Goal: Task Accomplishment & Management: Manage account settings

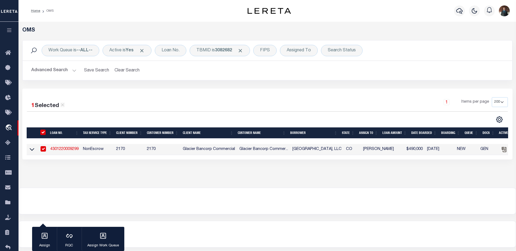
select select "200"
click at [210, 55] on div "TBMID is 3082682" at bounding box center [220, 50] width 60 height 11
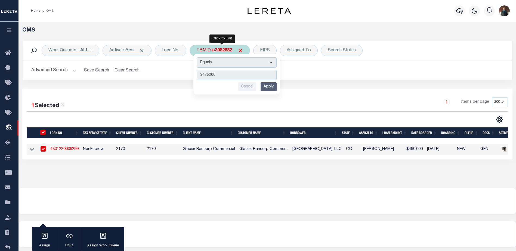
type input "3425200"
click at [271, 85] on input "Apply" at bounding box center [268, 86] width 16 height 9
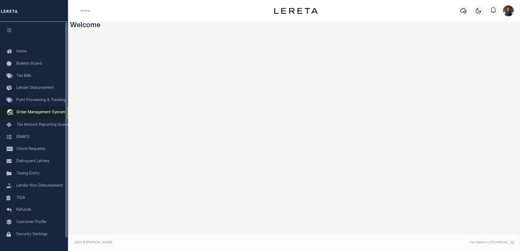
click at [43, 113] on span "Order Management System" at bounding box center [40, 113] width 49 height 4
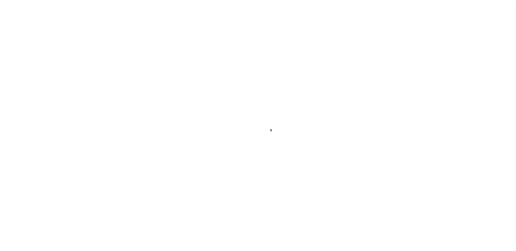
scroll to position [14, 0]
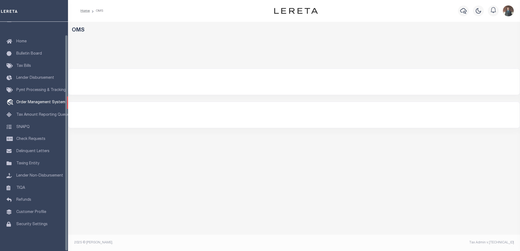
select select "200"
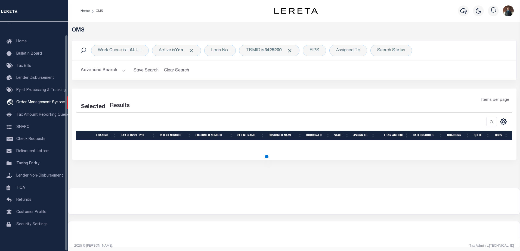
select select "200"
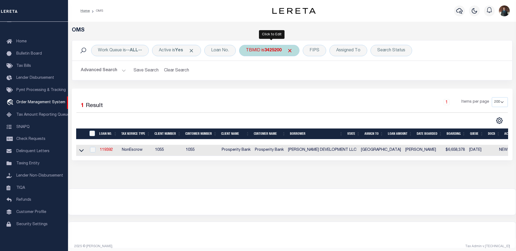
click at [274, 49] on b "3425200" at bounding box center [272, 50] width 17 height 4
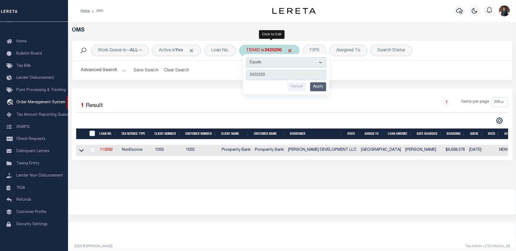
click at [321, 89] on input "Apply" at bounding box center [318, 86] width 16 height 9
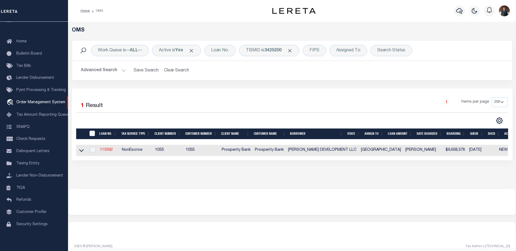
click at [111, 151] on link "119392" at bounding box center [106, 150] width 13 height 4
type input "119392"
type input "[PERSON_NAME] DEVELOPMENT LLC"
select select
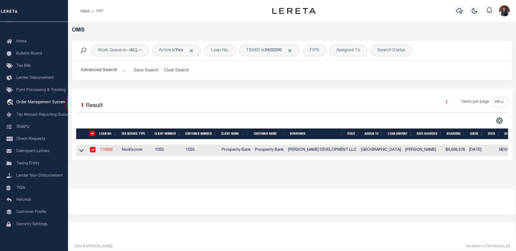
type input "[STREET_ADDRESS][PERSON_NAME]"
type input "CONROE TX 77301"
select select
select select "NonEscrow"
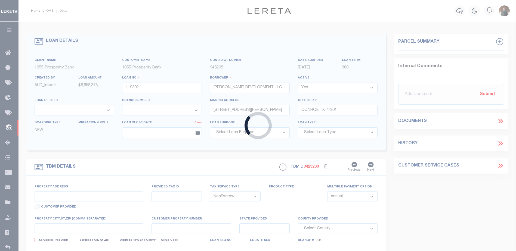
select select "10726"
select select "3839"
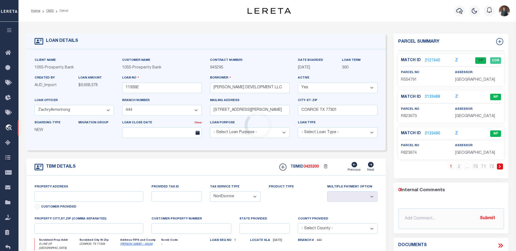
type input "S LINE OF [GEOGRAPHIC_DATA]"
select select
type input "CONROE, TX 77306"
type input "[GEOGRAPHIC_DATA]"
type textarea "TRACT 1: BEING A 34.458 ACRE TRACT OF LAND SITUATED IN THE [PERSON_NAME] SURVEY…"
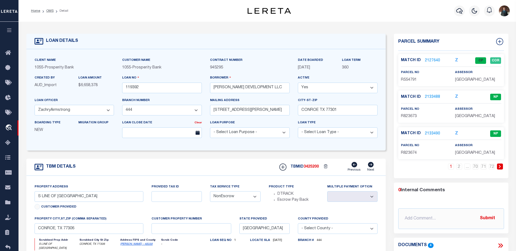
click at [429, 59] on link "2127640" at bounding box center [432, 61] width 15 height 6
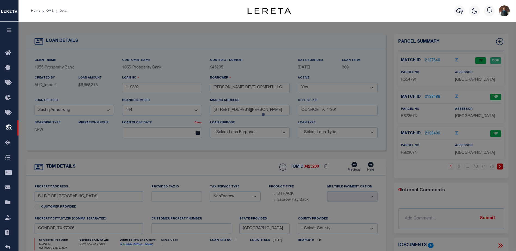
checkbox input "false"
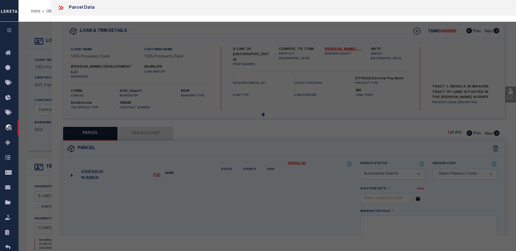
select select "CP"
type input "[PERSON_NAME] DEVELOPMENT LLC"
select select "AGF"
select select "ADD"
type textarea "A0635 [PERSON_NAME], TR 2A-1, 34.4560 ACRES"
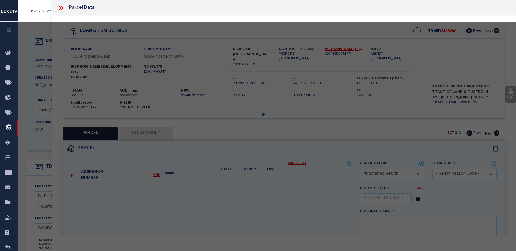
type textarea "we have incorrect parcel and borrower parcel should be 55479100 & [PERSON_NAME]…"
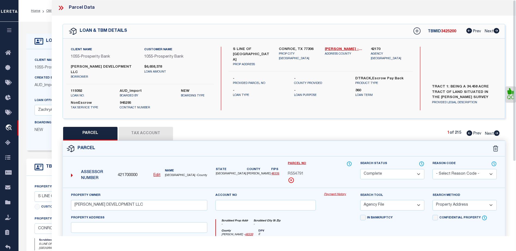
click at [154, 129] on button "Tax Account" at bounding box center [146, 134] width 54 height 14
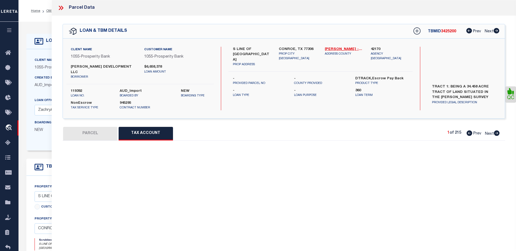
select select "100"
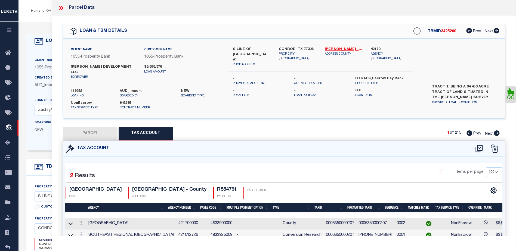
click at [61, 7] on icon at bounding box center [60, 7] width 7 height 7
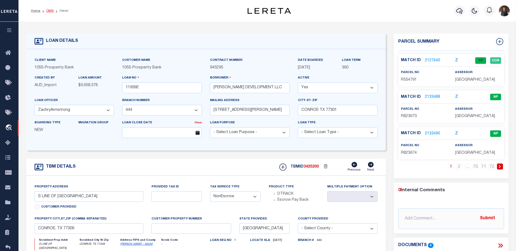
click at [50, 11] on link "OMS" at bounding box center [49, 10] width 7 height 3
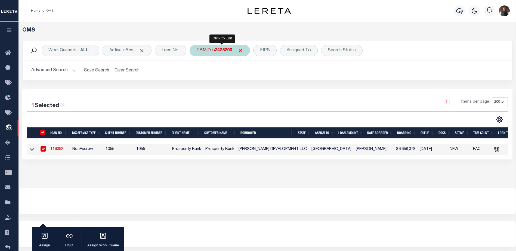
click at [222, 50] on b "3425200" at bounding box center [223, 50] width 17 height 4
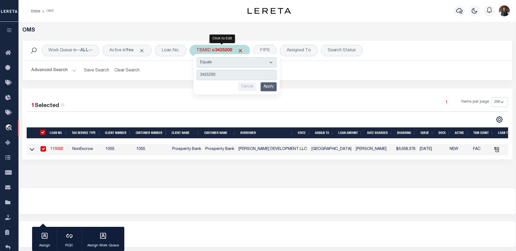
type input "3378439"
click at [273, 88] on input "Apply" at bounding box center [268, 86] width 16 height 9
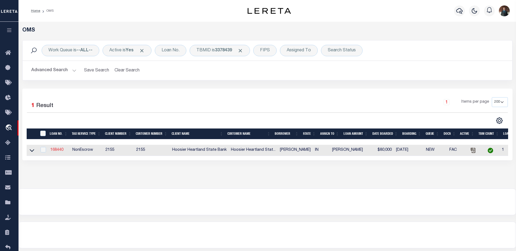
click at [56, 152] on link "168440" at bounding box center [56, 150] width 13 height 4
type input "168440"
type input "[PERSON_NAME]"
select select
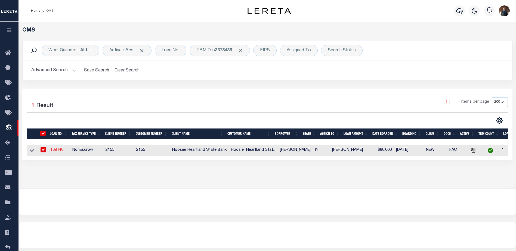
type input "2907 W 800 S"
type input "ROSEDALE IN 47874-7081"
select select "10"
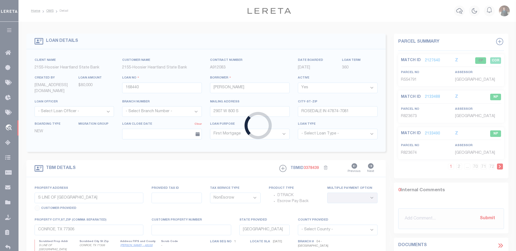
type input "4794 W 900 S"
type input "61-14-20-000-307.000-003"
select select
type input "ROSEDALE IN 47874"
type input "IN"
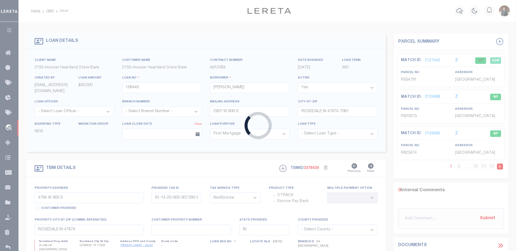
select select "[PERSON_NAME]"
select select "3668"
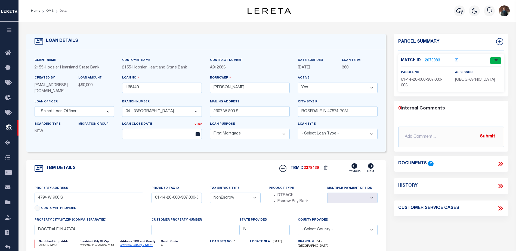
click at [436, 60] on link "2073083" at bounding box center [432, 61] width 15 height 6
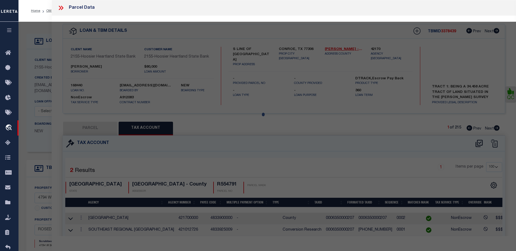
select select "AS"
select select
checkbox input "false"
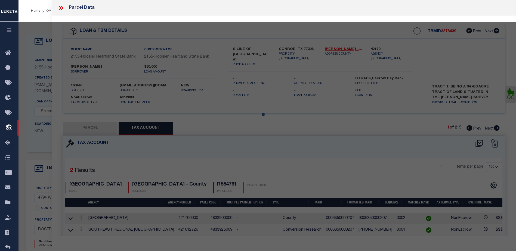
select select "CP"
type input "[PERSON_NAME]"
select select "AGW"
select select "ADD"
type input "4794 W 900 S"
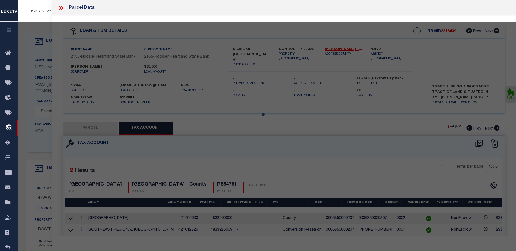
type input "ROSEDALE IN 47874"
type textarea "Pt E1/2 SW 20-14-8 24.02"
type textarea "Incorrect parcel parent parcel; not yet assigend"
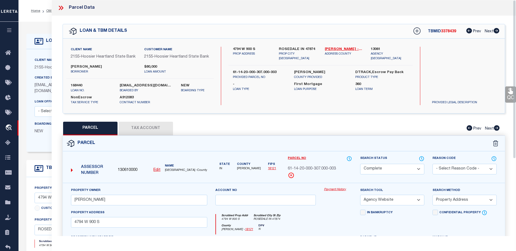
click at [150, 132] on button "Tax Account" at bounding box center [146, 129] width 54 height 14
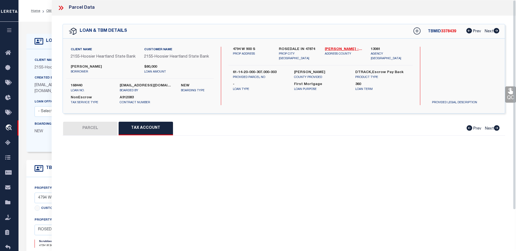
select select "100"
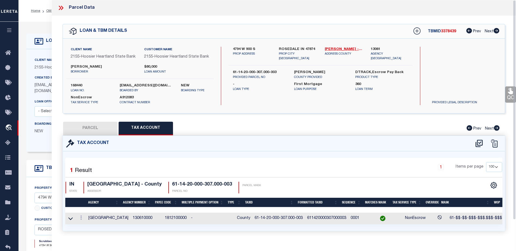
click at [512, 92] on icon at bounding box center [510, 91] width 5 height 6
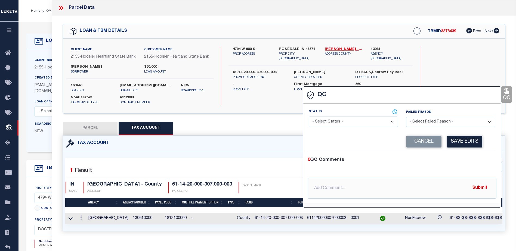
click at [371, 126] on select "- Select Status - Ready to QC Correct Incorrect" at bounding box center [353, 122] width 89 height 11
select select "COR"
click at [309, 117] on select "- Select Status - Ready to QC Correct Incorrect" at bounding box center [353, 122] width 89 height 11
click at [462, 145] on button "Save Edits" at bounding box center [464, 142] width 35 height 12
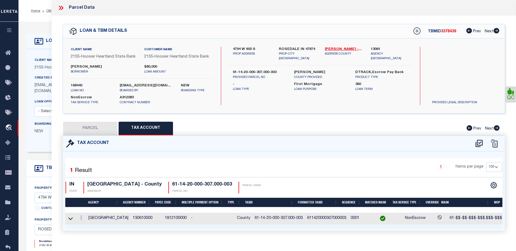
click at [60, 8] on icon at bounding box center [60, 8] width 2 height 4
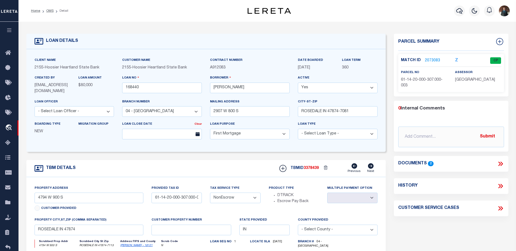
click at [46, 11] on li "OMS" at bounding box center [46, 10] width 13 height 5
click at [48, 10] on link "OMS" at bounding box center [49, 10] width 7 height 3
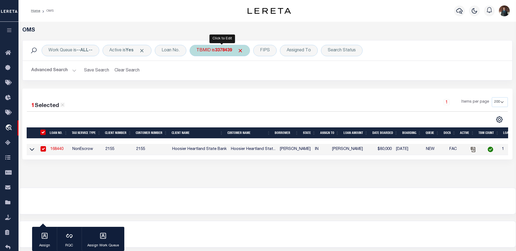
click at [205, 48] on div "TBMID is 3378439" at bounding box center [220, 50] width 60 height 11
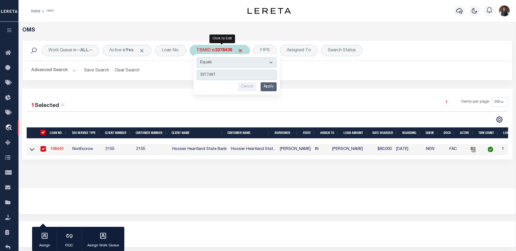
type input "3377497"
click at [277, 88] on input "Apply" at bounding box center [268, 86] width 16 height 9
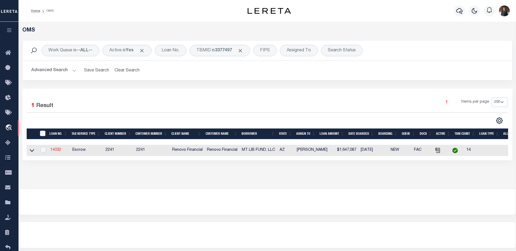
click at [54, 152] on link "14032" at bounding box center [55, 150] width 11 height 4
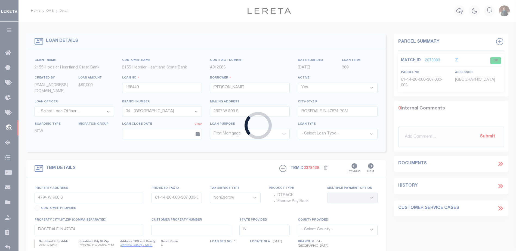
type input "14032"
type input "MT LIB FUND, LLC"
select select
type input "[STREET_ADDRESS]"
type input "Mesa AZ 85215"
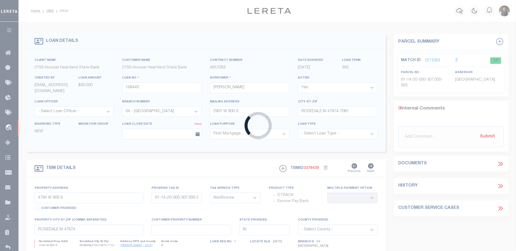
select select "Escrow"
select select "25066"
type input "[STREET_ADDRESS]"
select select
type input "[GEOGRAPHIC_DATA]"
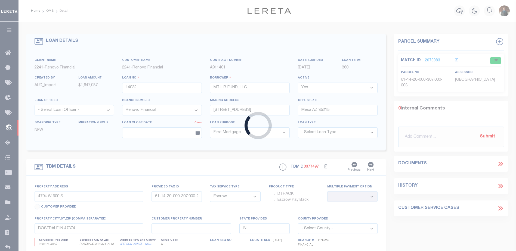
type input "a0kUS0000041pJ7"
type input "AZ"
select select
type textarea "LEGAL REQUIRED"
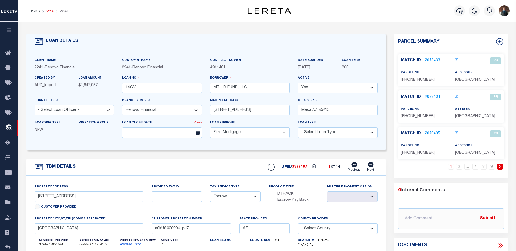
click at [51, 11] on link "OMS" at bounding box center [49, 10] width 7 height 3
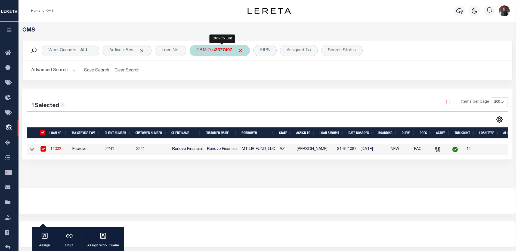
click at [229, 56] on div "TBMID is 3377497" at bounding box center [220, 50] width 60 height 11
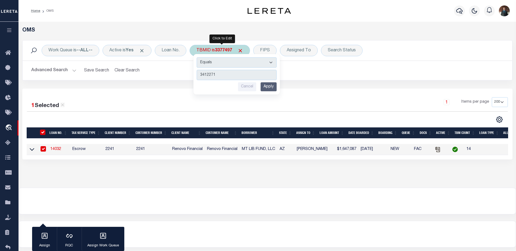
type input "3412271"
click at [271, 86] on input "Apply" at bounding box center [268, 86] width 16 height 9
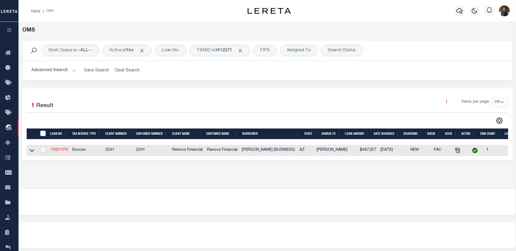
click at [60, 151] on link "10021979" at bounding box center [58, 150] width 17 height 4
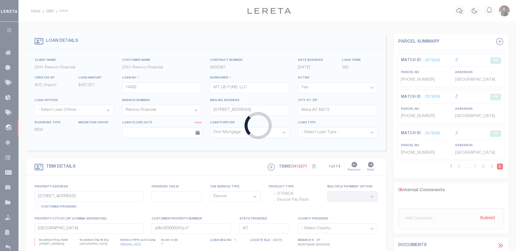
type input "10021979"
type input "[PERSON_NAME] (BUSINESS)"
select select "25067"
type input "[STREET_ADDRESS]"
select select
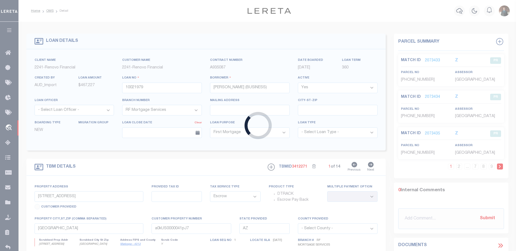
type input "TEMPE, AZ 85282"
type input "a0kUS000008GEAV"
select select
type textarea "TAX ID Update last comment: I changed the parcel from 13357093 to 13357093 4"
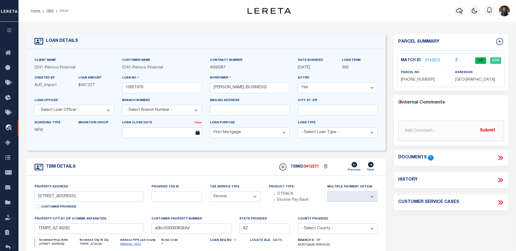
click at [434, 59] on link "2110372" at bounding box center [432, 61] width 15 height 6
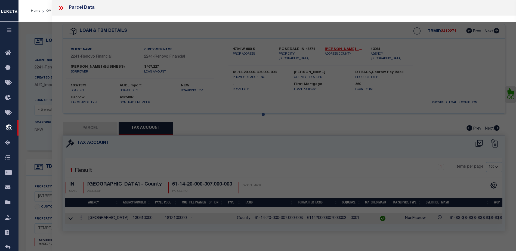
select select "AS"
select select
checkbox input "false"
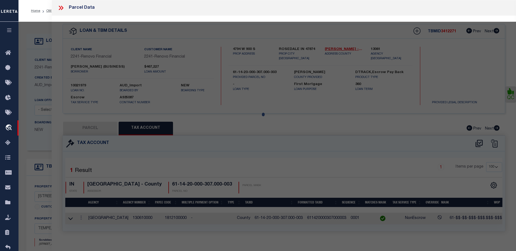
select select "CP"
type input "[PERSON_NAME]"
select select "AGF"
select select "ADD"
type input "[STREET_ADDRESS]"
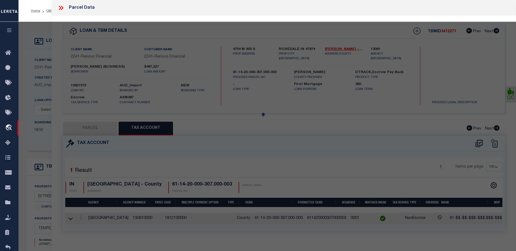
type input "TEMPE AZ 85282"
type textarea "[GEOGRAPHIC_DATA] 1 Lot # 93"
type textarea "I changed the parcel from 13357093 to 13357093 4"
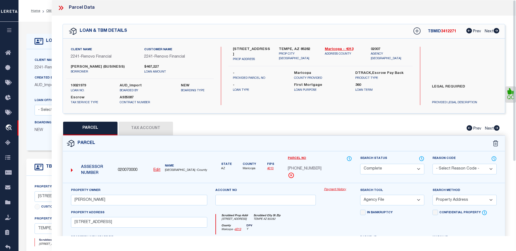
click at [154, 131] on button "Tax Account" at bounding box center [146, 129] width 54 height 14
select select "100"
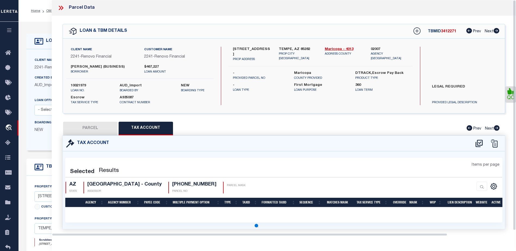
select select "100"
